Goal: Task Accomplishment & Management: Use online tool/utility

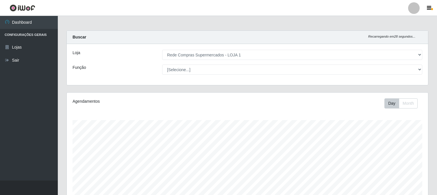
select select "158"
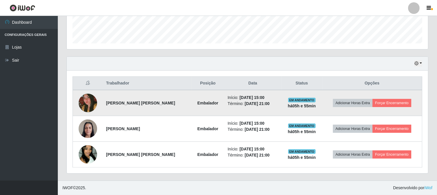
scroll to position [120, 361]
click at [393, 103] on button "Forçar Encerramento" at bounding box center [391, 103] width 39 height 8
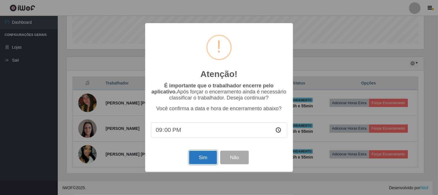
click at [207, 157] on button "Sim" at bounding box center [203, 158] width 28 height 14
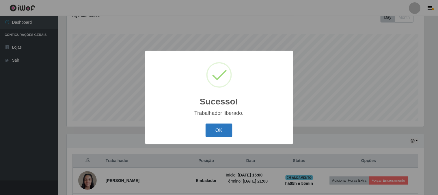
click at [218, 130] on button "OK" at bounding box center [219, 130] width 27 height 14
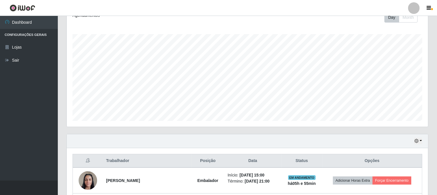
scroll to position [138, 0]
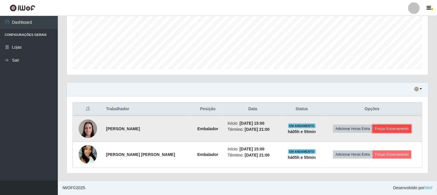
click at [394, 126] on button "Forçar Encerramento" at bounding box center [391, 129] width 39 height 8
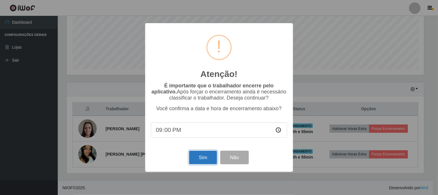
click at [200, 160] on button "Sim" at bounding box center [203, 158] width 28 height 14
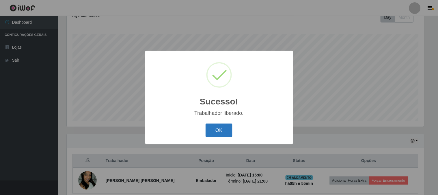
click at [223, 128] on button "OK" at bounding box center [219, 130] width 27 height 14
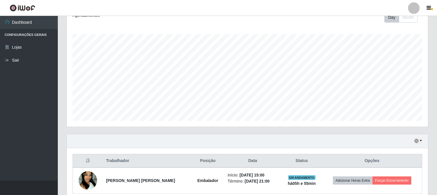
scroll to position [112, 0]
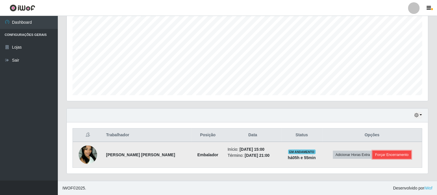
click at [390, 156] on button "Forçar Encerramento" at bounding box center [391, 155] width 39 height 8
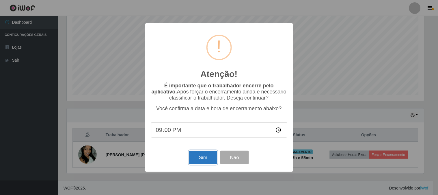
click at [209, 160] on button "Sim" at bounding box center [203, 158] width 28 height 14
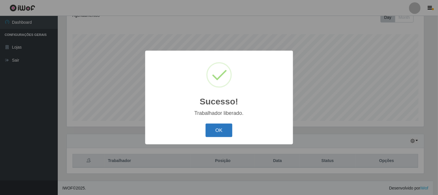
click at [230, 128] on button "OK" at bounding box center [219, 130] width 27 height 14
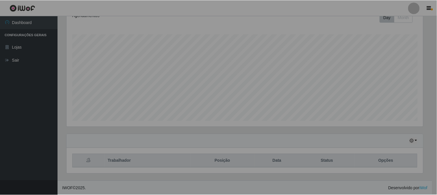
scroll to position [0, 0]
